Goal: Transaction & Acquisition: Purchase product/service

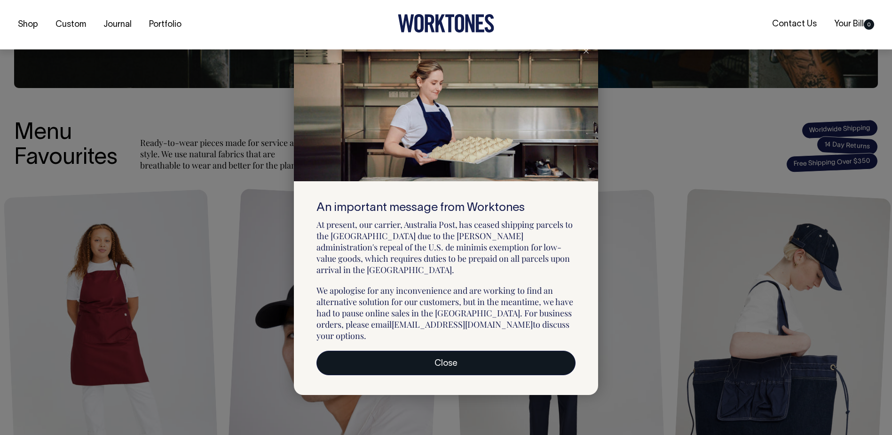
click at [444, 350] on link "Close" at bounding box center [446, 362] width 259 height 24
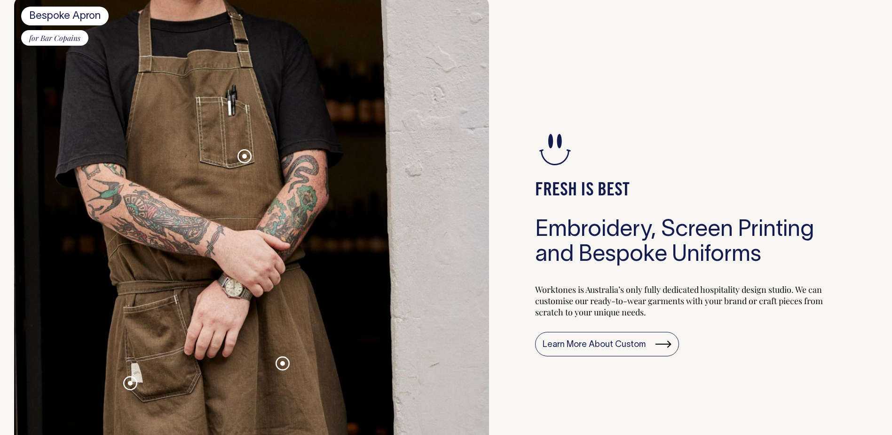
scroll to position [932, 0]
click at [243, 158] on span at bounding box center [244, 156] width 5 height 5
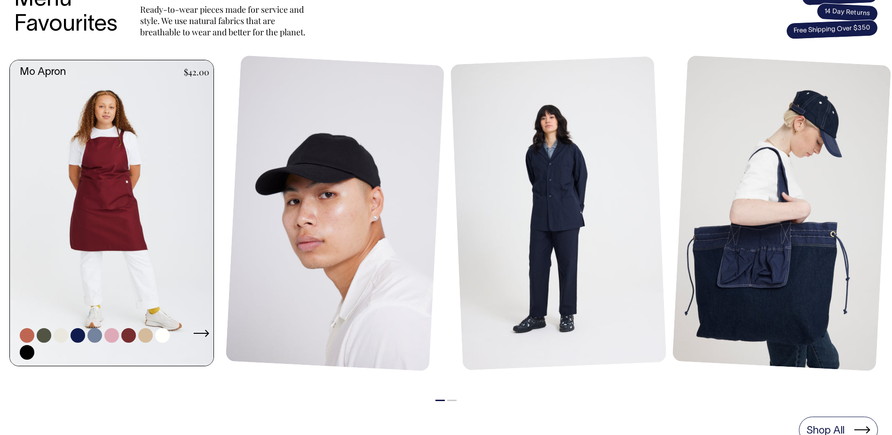
scroll to position [415, 0]
click at [104, 202] on link at bounding box center [114, 214] width 209 height 306
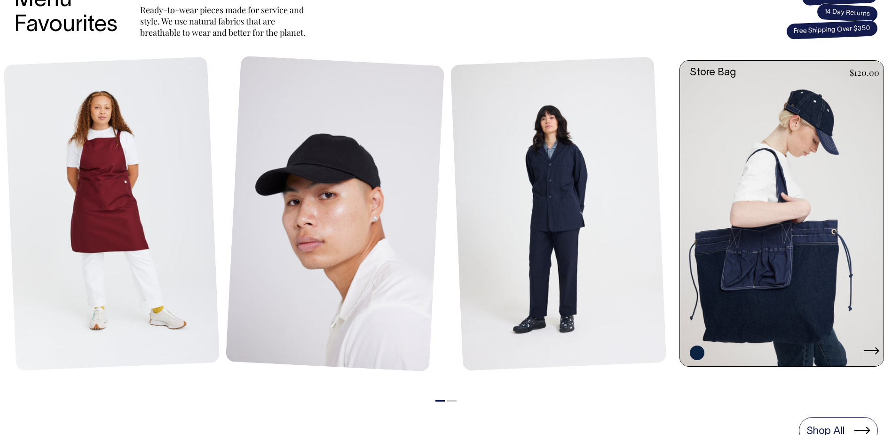
click at [868, 348] on icon at bounding box center [872, 351] width 16 height 8
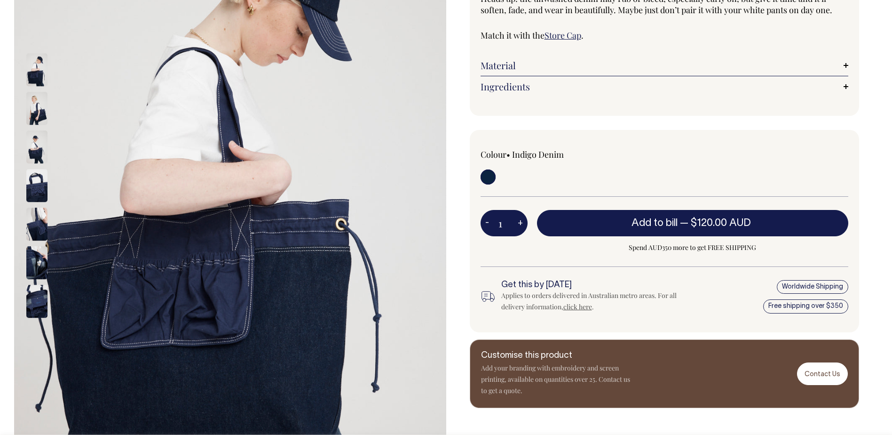
scroll to position [188, 0]
